Goal: Task Accomplishment & Management: Use online tool/utility

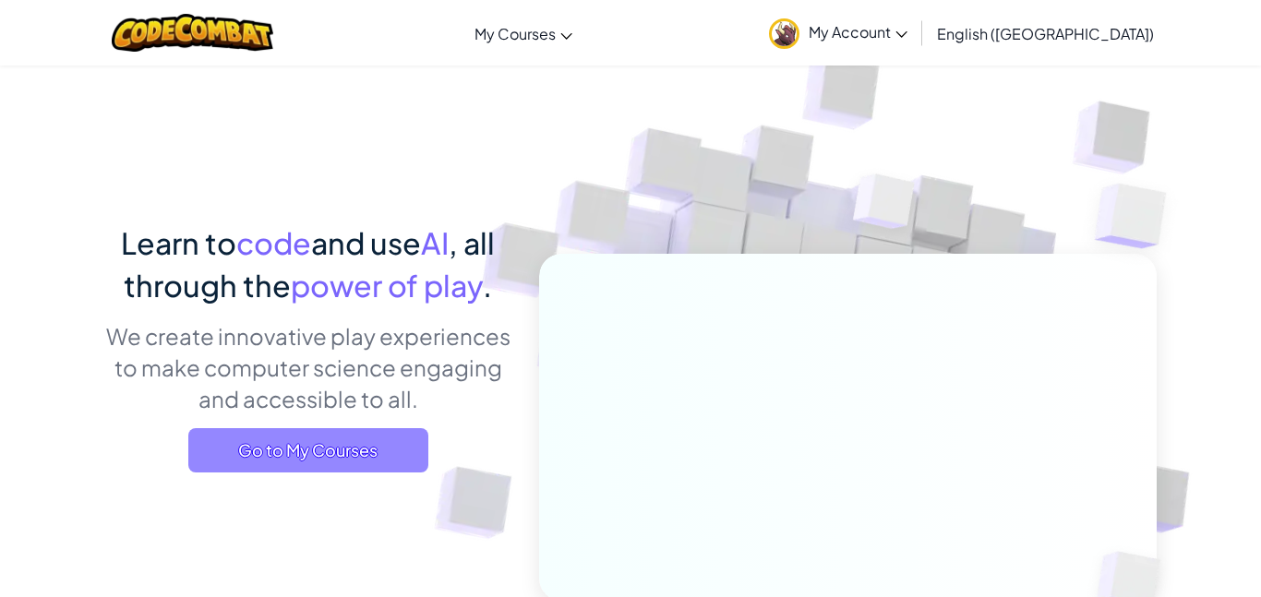
click at [303, 445] on span "Go to My Courses" at bounding box center [308, 450] width 240 height 44
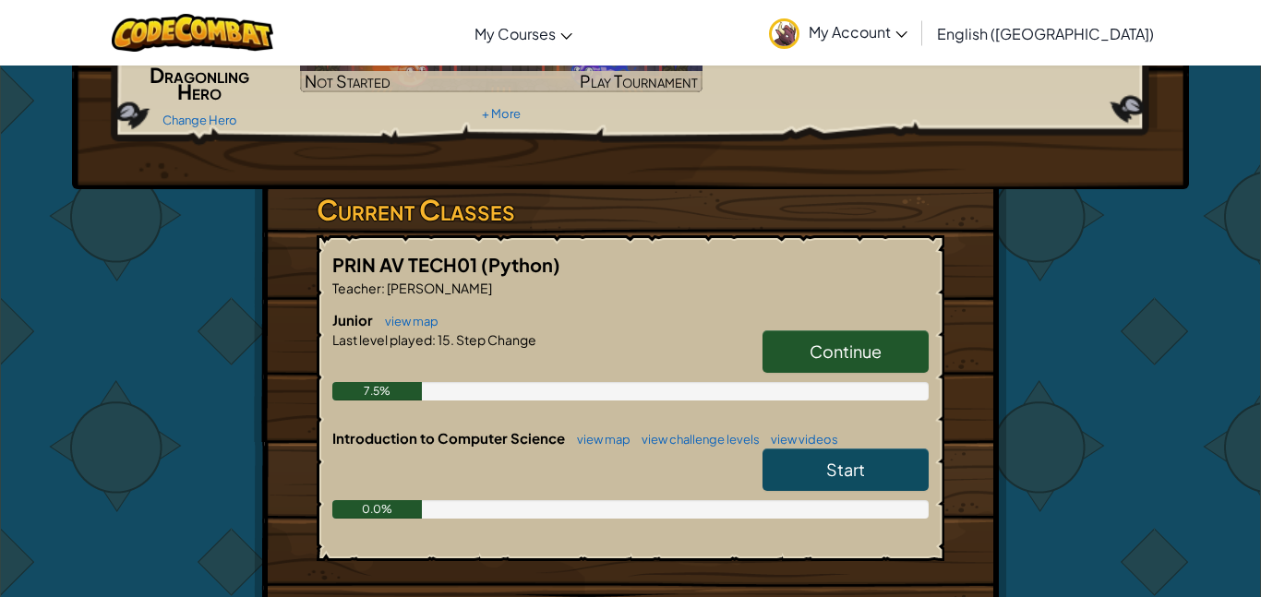
scroll to position [205, 0]
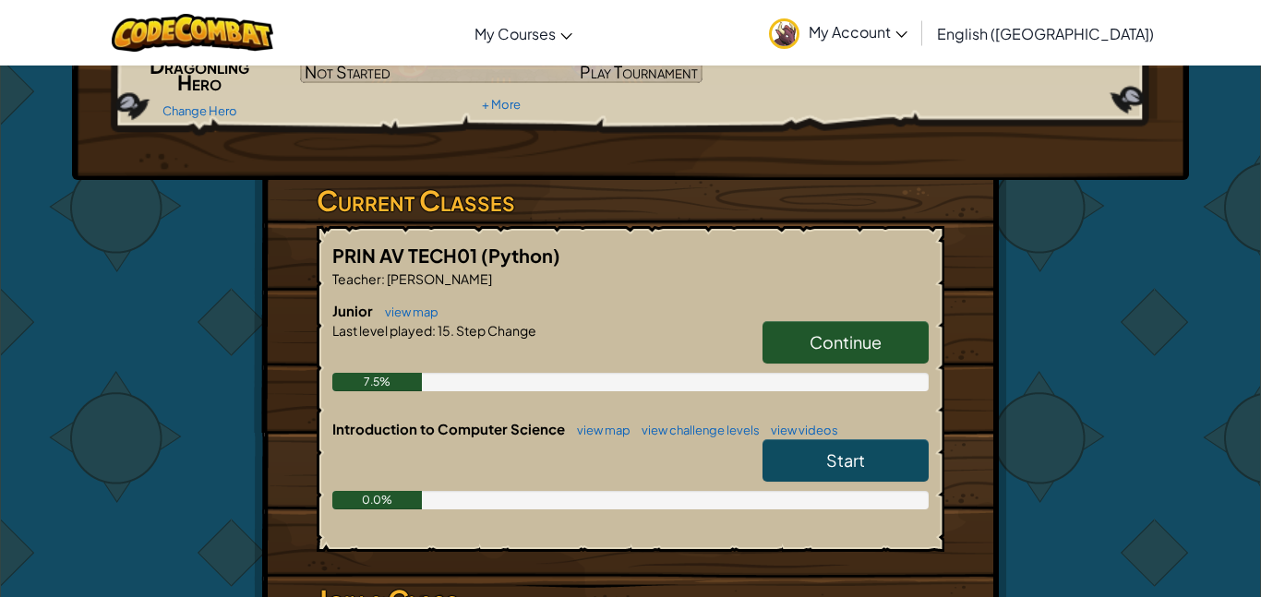
click at [801, 364] on link "Continue" at bounding box center [845, 342] width 166 height 42
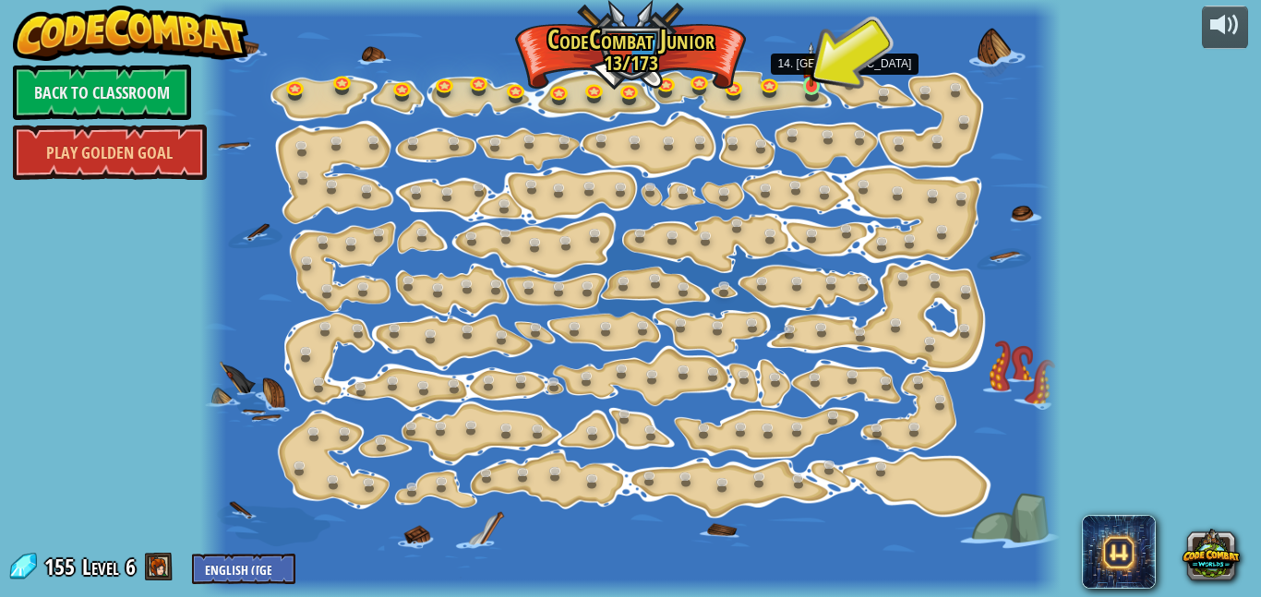
click at [812, 79] on img at bounding box center [810, 64] width 19 height 45
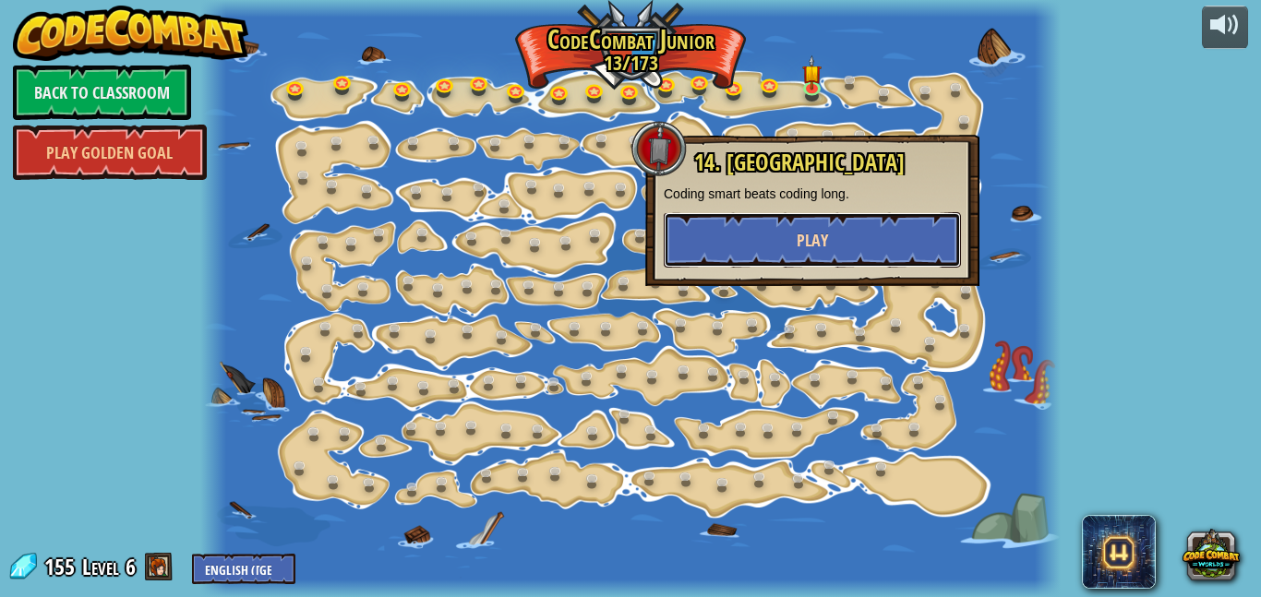
click at [748, 233] on button "Play" at bounding box center [812, 239] width 297 height 55
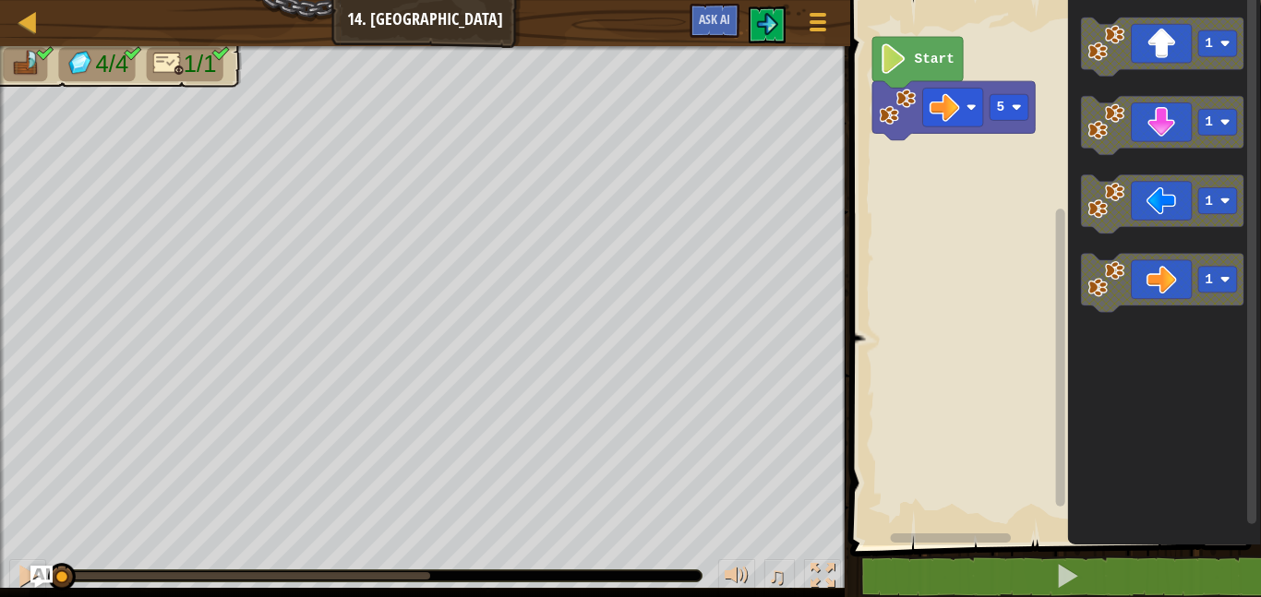
click at [926, 42] on icon "Blockly Workspace" at bounding box center [917, 62] width 90 height 51
click at [917, 47] on icon "Blockly Workspace" at bounding box center [917, 62] width 90 height 51
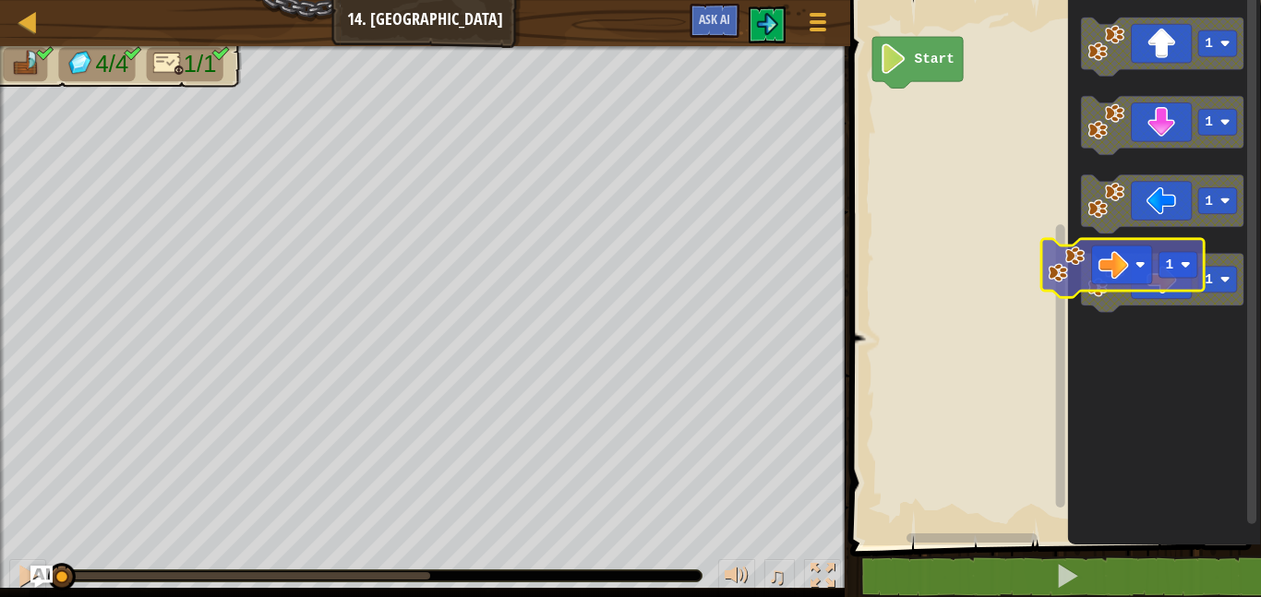
click at [912, 139] on div "Start 1 1 1 1 1" at bounding box center [1053, 268] width 416 height 555
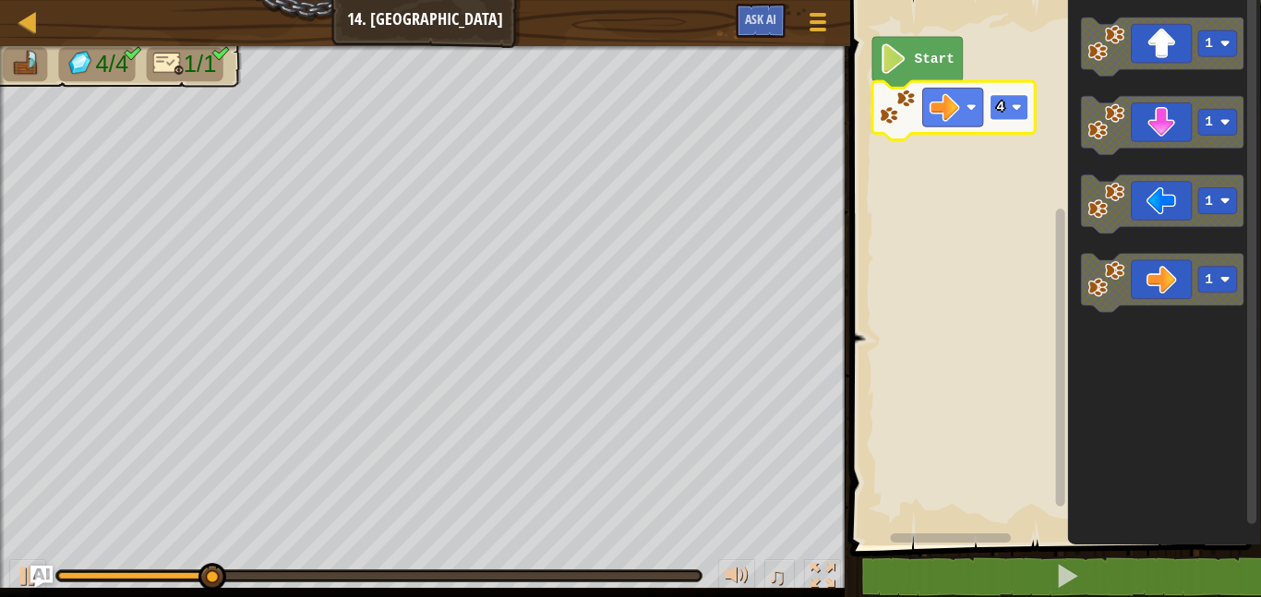
click at [1016, 115] on rect "Blockly Workspace" at bounding box center [1008, 107] width 39 height 26
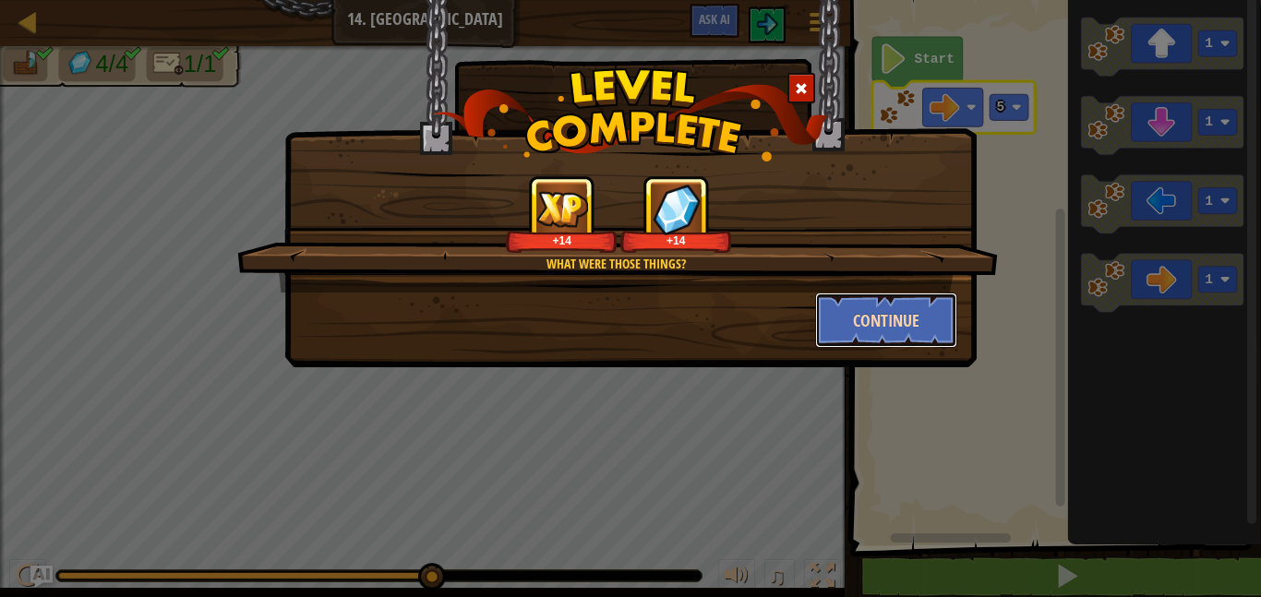
click at [859, 331] on button "Continue" at bounding box center [886, 320] width 143 height 55
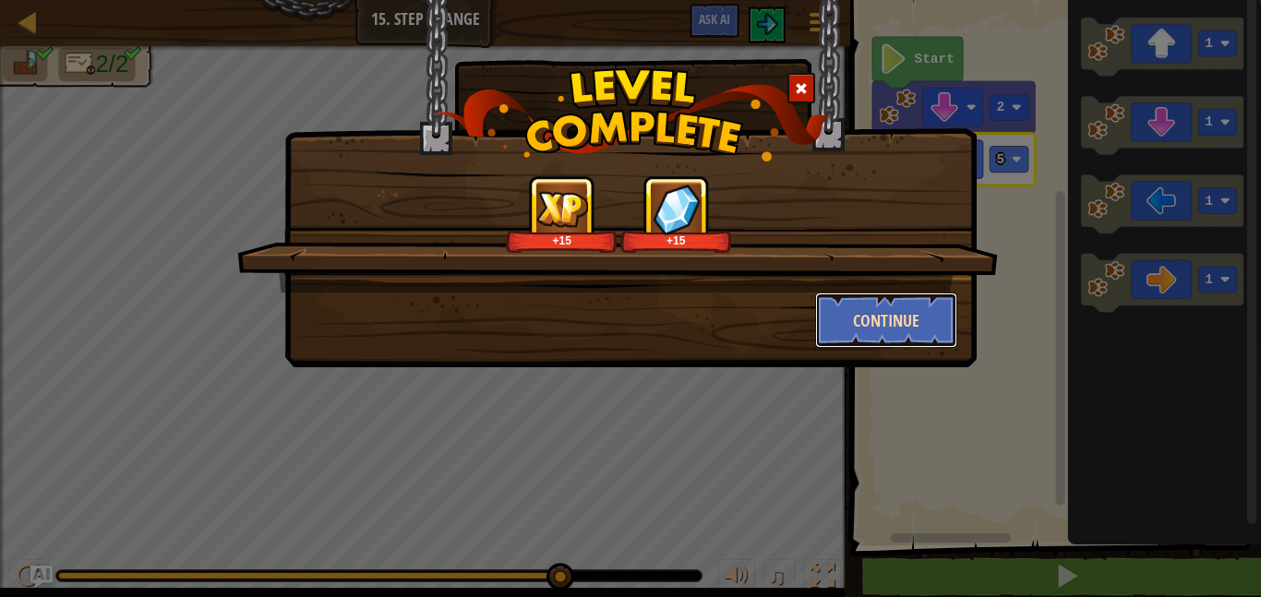
click at [901, 318] on button "Continue" at bounding box center [886, 320] width 143 height 55
